Goal: Subscribe to service/newsletter

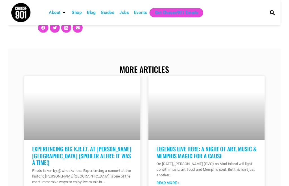
scroll to position [3067, 0]
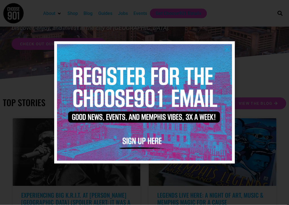
scroll to position [49, 0]
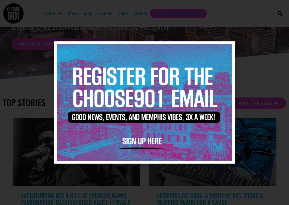
click at [143, 140] on img at bounding box center [144, 102] width 175 height 116
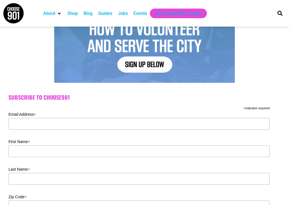
scroll to position [94, 0]
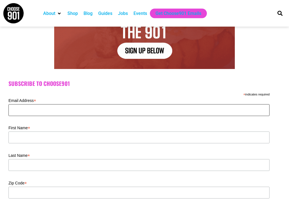
click at [37, 110] on input "Email Address *" at bounding box center [138, 111] width 261 height 12
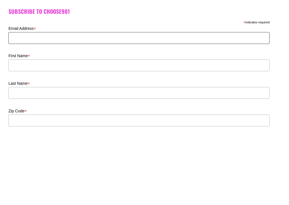
type input "[EMAIL_ADDRESS][DOMAIN_NAME]"
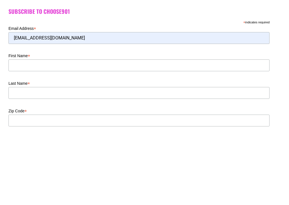
scroll to position [167, 0]
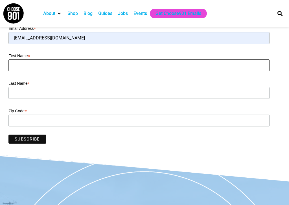
click at [46, 66] on input "First Name *" at bounding box center [138, 65] width 261 height 12
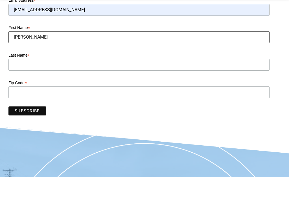
type input "[PERSON_NAME]"
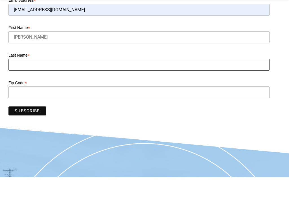
click at [68, 87] on input "Last Name *" at bounding box center [138, 93] width 261 height 12
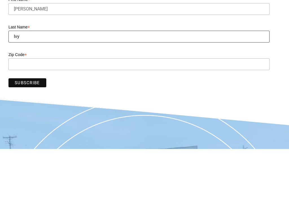
type input "Ivy"
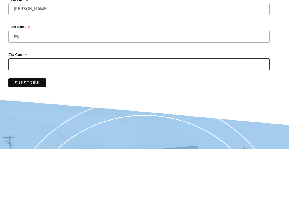
click at [72, 115] on input "Zip Code *" at bounding box center [138, 121] width 261 height 12
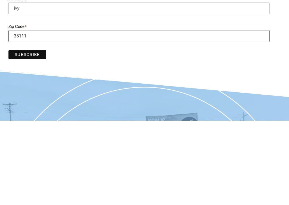
type input "38111"
click at [42, 135] on input "Subscribe" at bounding box center [27, 139] width 38 height 9
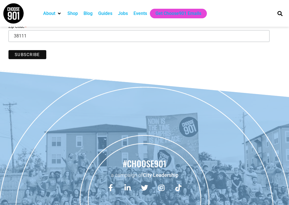
click at [26, 57] on input "Subscribe" at bounding box center [27, 54] width 38 height 9
click at [40, 54] on input "Subscribe" at bounding box center [27, 54] width 38 height 9
click at [42, 58] on input "Subscribe" at bounding box center [27, 54] width 38 height 9
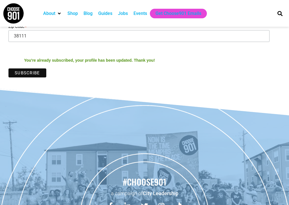
click at [146, 12] on div "Events" at bounding box center [140, 13] width 14 height 7
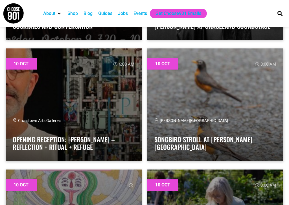
scroll to position [4437, 0]
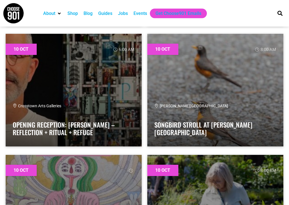
click at [28, 83] on link at bounding box center [74, 90] width 136 height 113
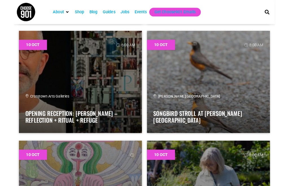
scroll to position [4457, 0]
